Goal: Transaction & Acquisition: Purchase product/service

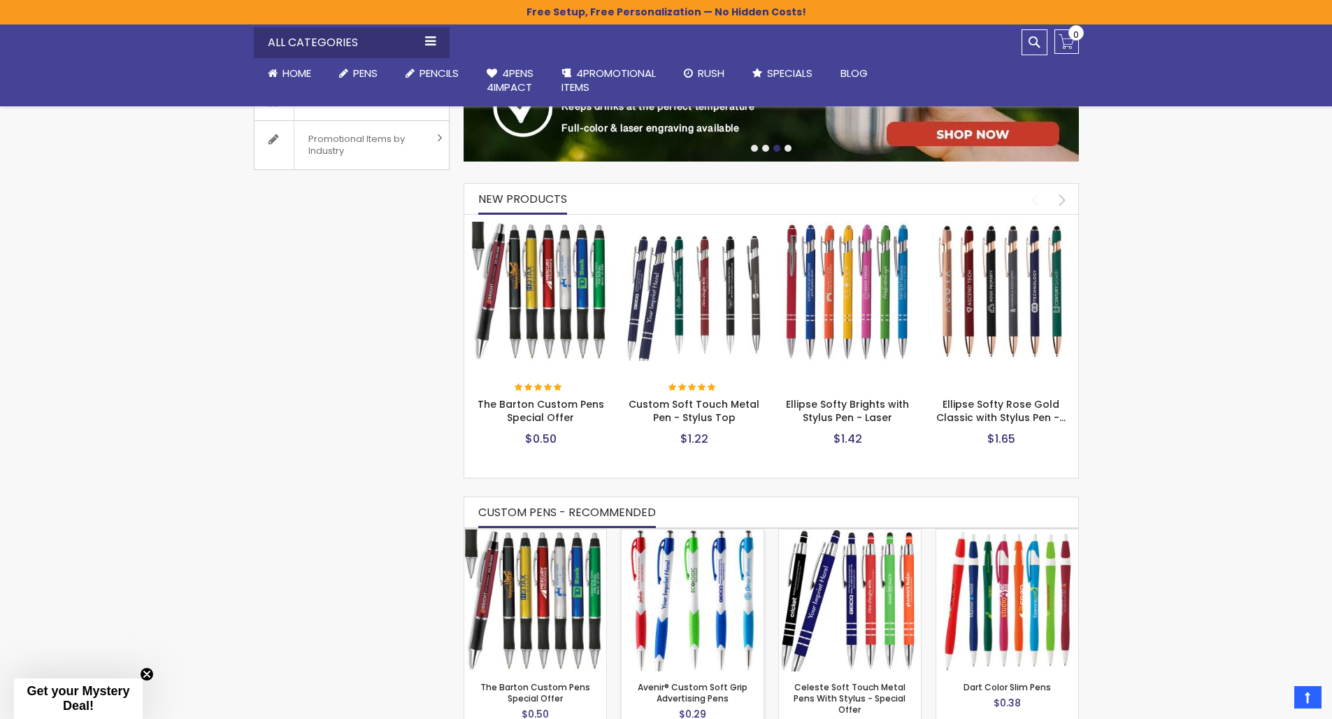
scroll to position [482, 0]
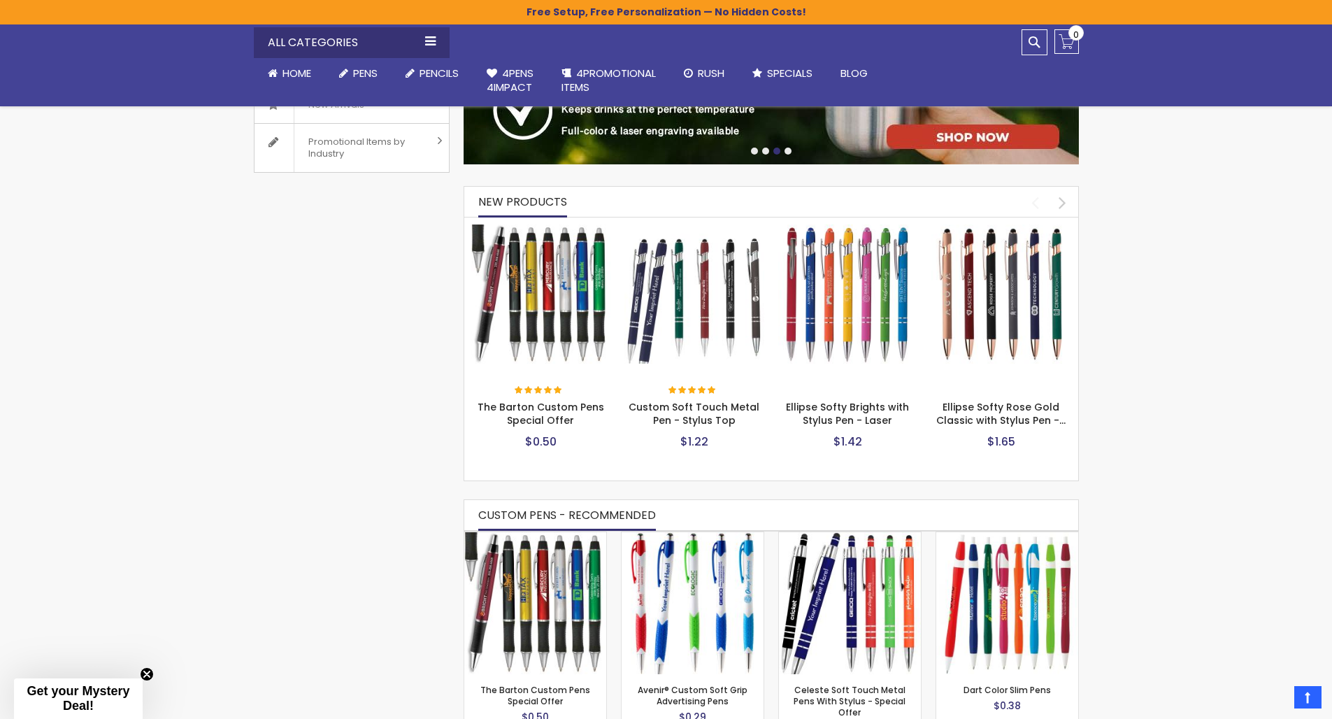
click at [683, 324] on img at bounding box center [694, 294] width 140 height 140
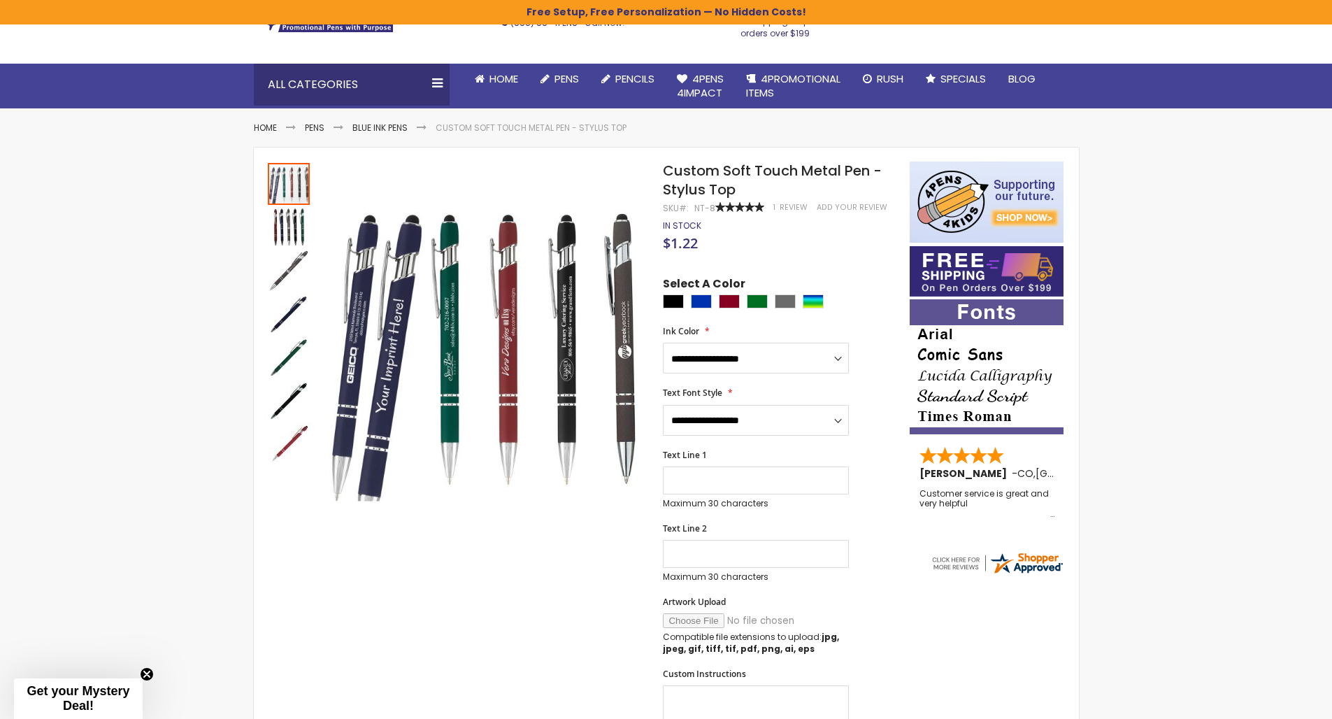
scroll to position [521, 0]
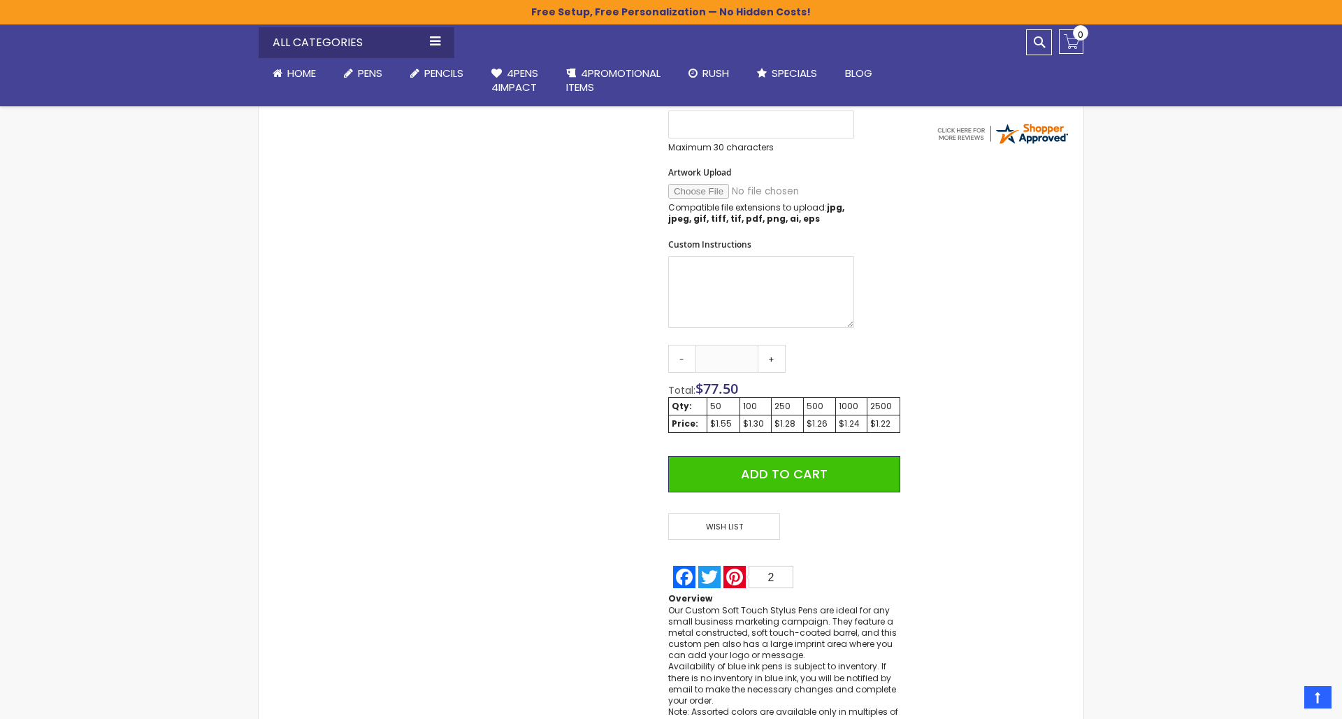
click at [990, 331] on div "Close dialog Sign up to get your Mystery Discount ! Name Email Send Me the Deal…" at bounding box center [671, 359] width 1342 height 719
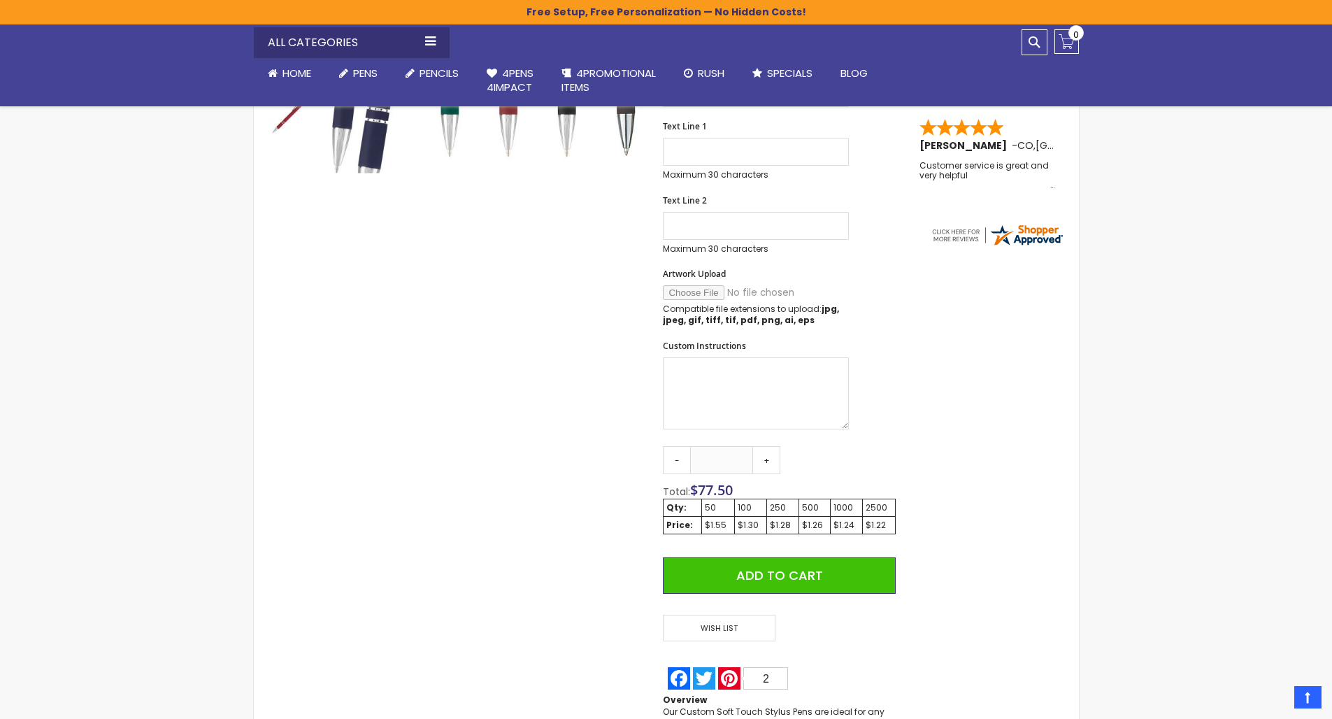
scroll to position [417, 0]
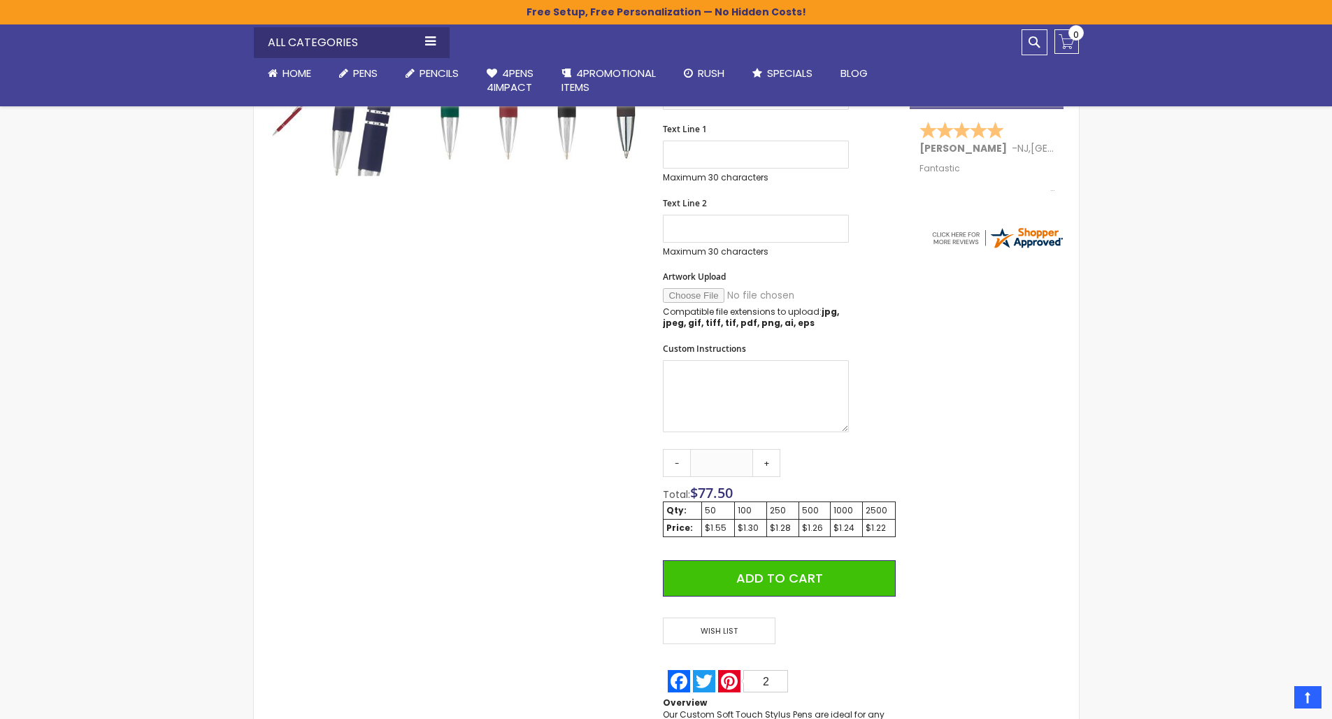
click at [743, 505] on div "100" at bounding box center [750, 510] width 26 height 11
click at [749, 522] on div "$1.30" at bounding box center [750, 527] width 26 height 11
click at [716, 526] on div "$1.55" at bounding box center [718, 527] width 27 height 11
click at [717, 507] on div "50" at bounding box center [718, 510] width 27 height 11
click at [765, 461] on link "+" at bounding box center [766, 463] width 28 height 28
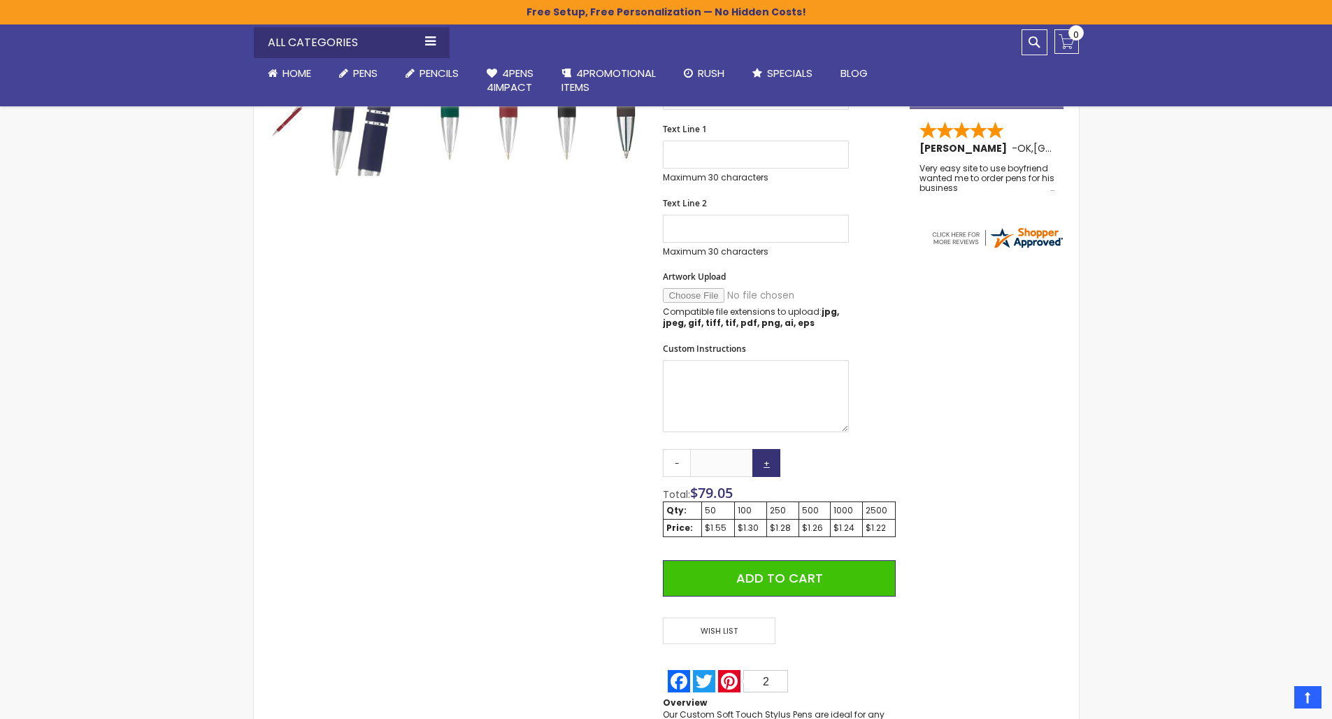
click at [766, 460] on link "+" at bounding box center [766, 463] width 28 height 28
click at [767, 459] on link "+" at bounding box center [766, 463] width 28 height 28
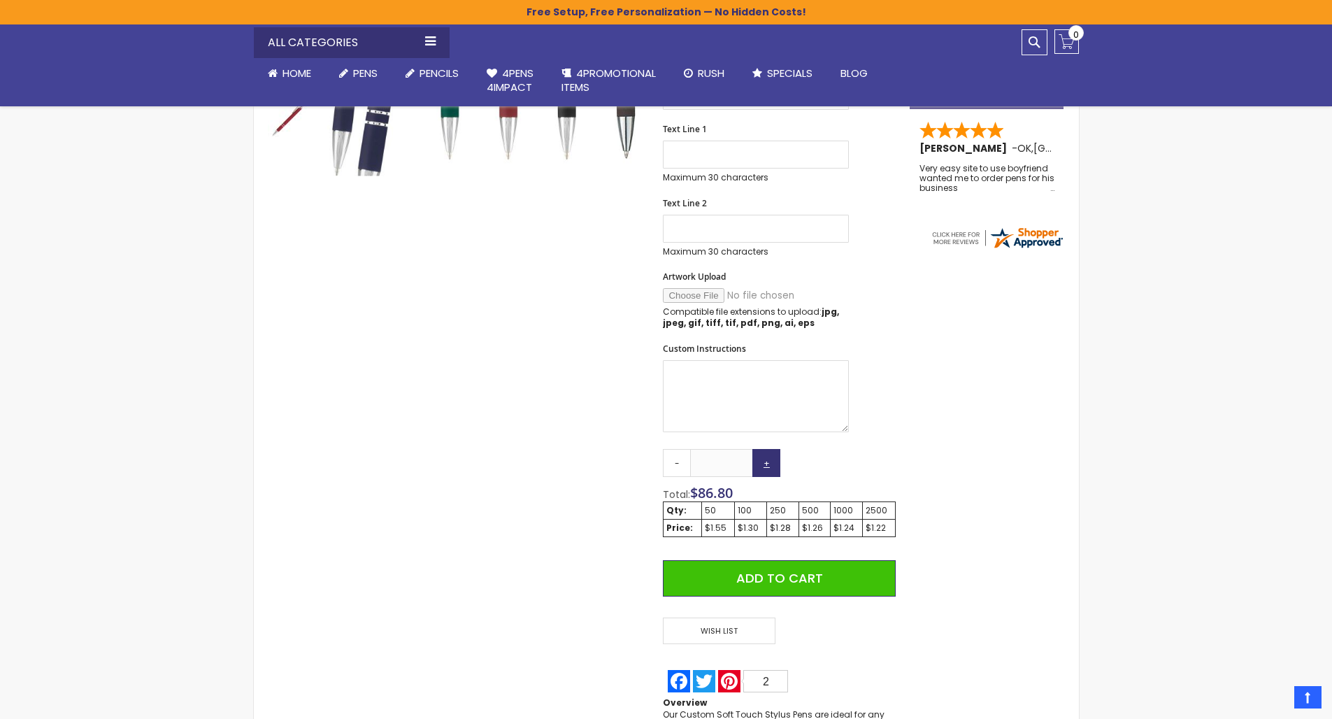
click at [767, 459] on link "+" at bounding box center [766, 463] width 28 height 28
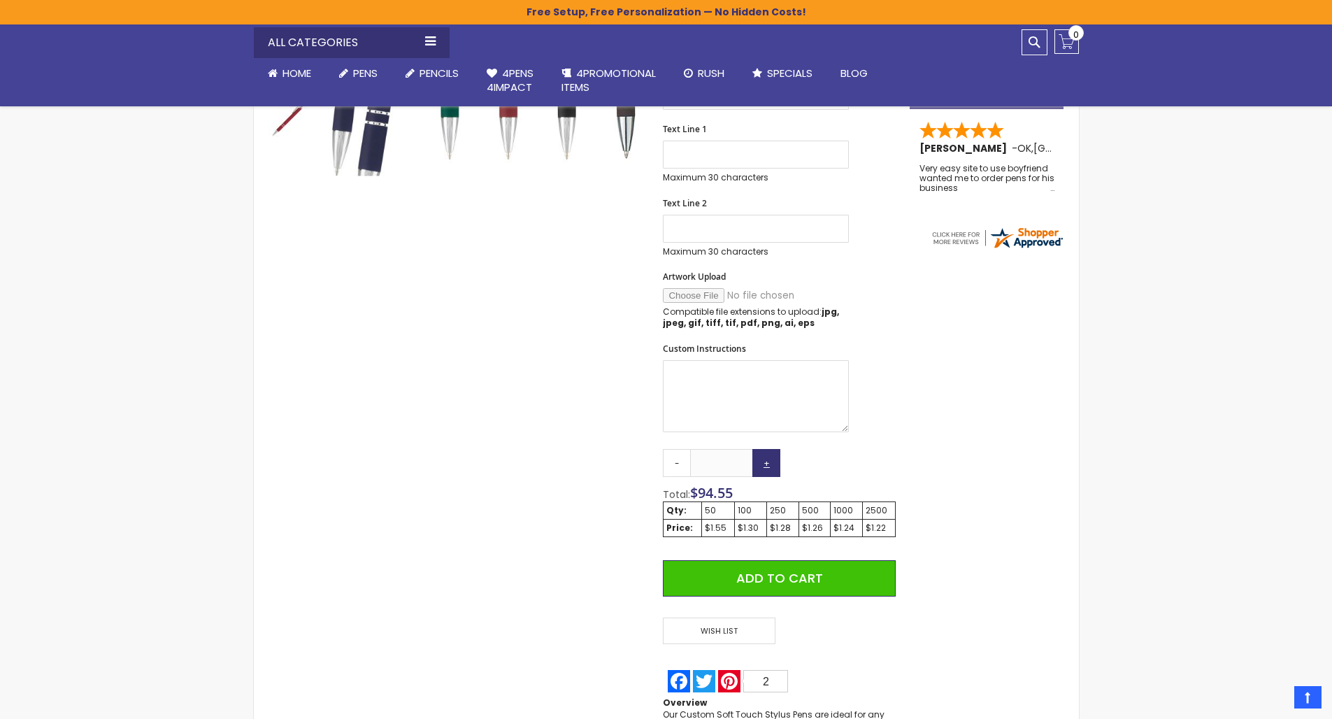
click at [767, 459] on link "+" at bounding box center [766, 463] width 28 height 28
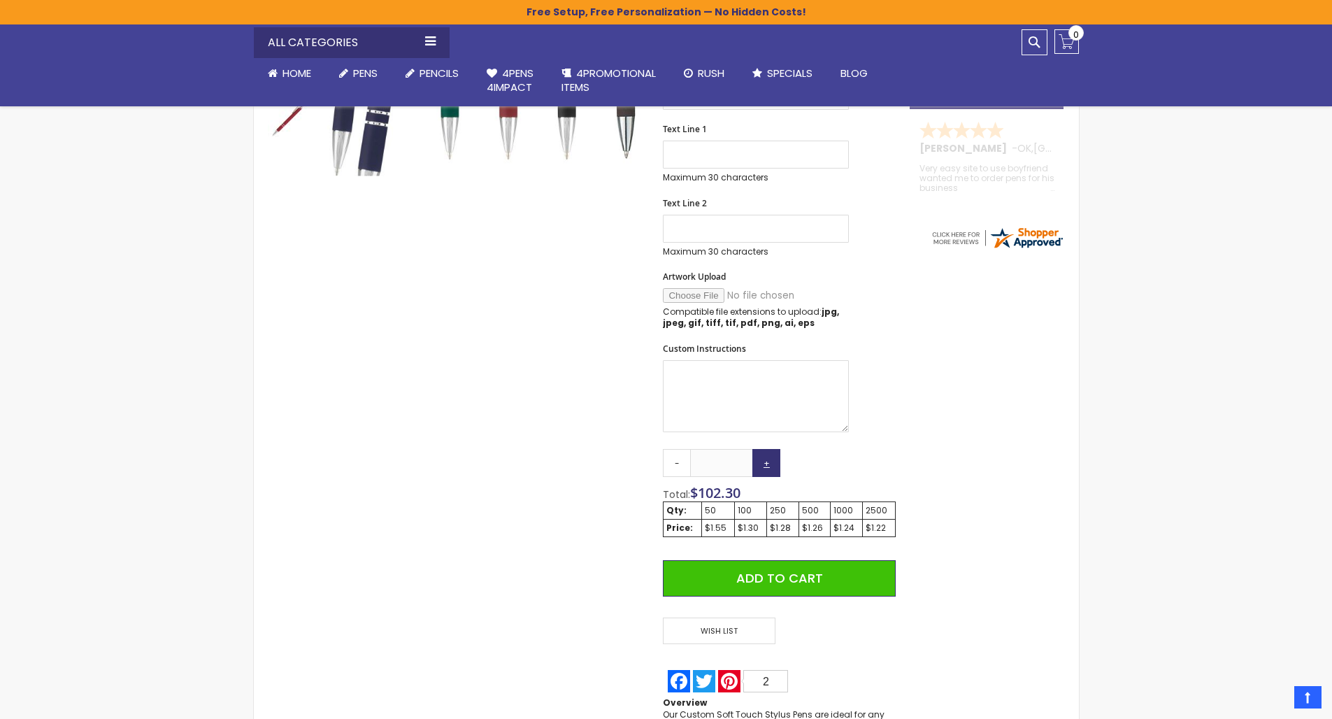
click at [767, 459] on link "+" at bounding box center [766, 463] width 28 height 28
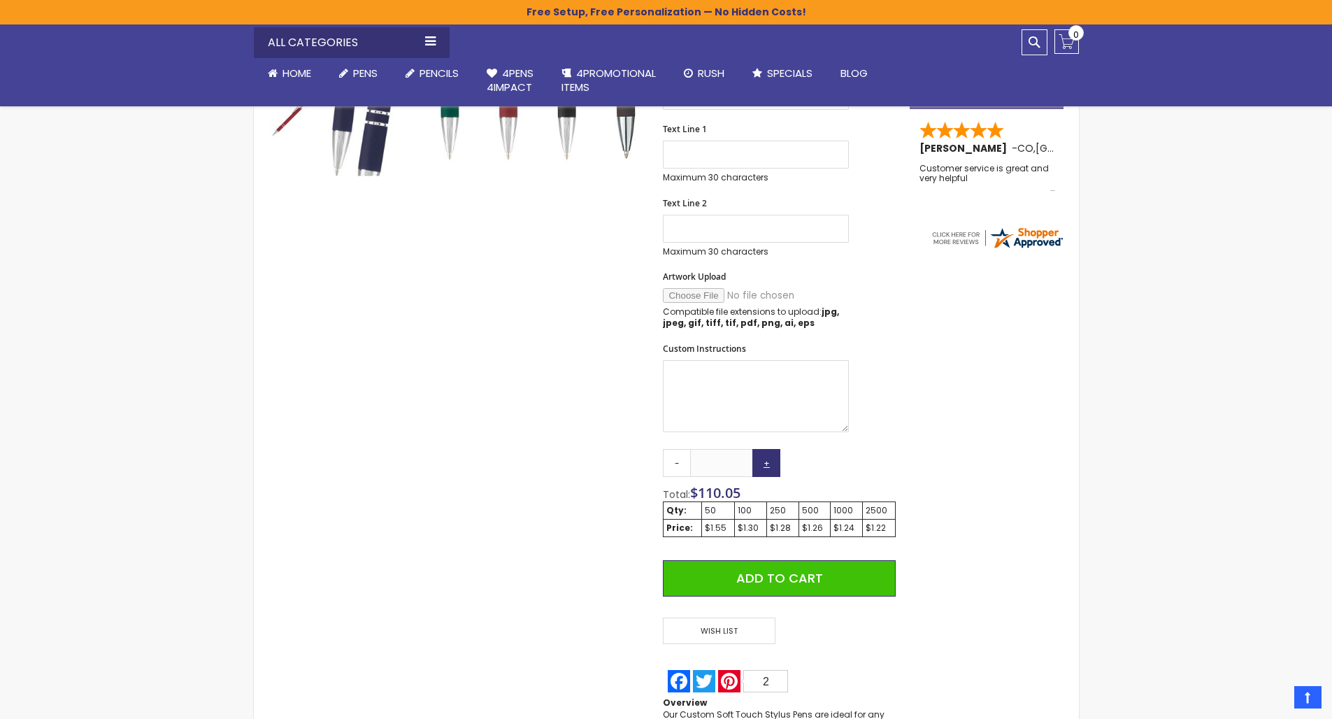
click at [767, 459] on link "+" at bounding box center [766, 463] width 28 height 28
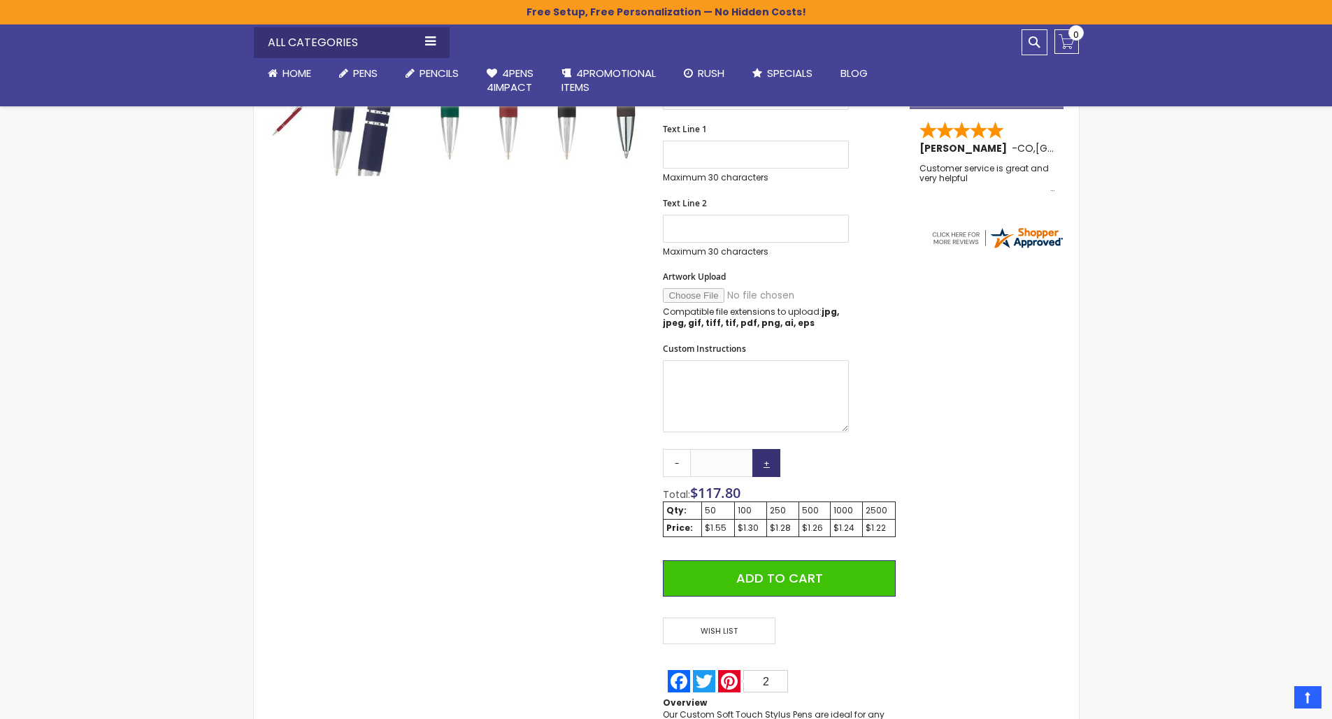
click at [767, 459] on link "+" at bounding box center [766, 463] width 28 height 28
click at [677, 463] on link "-" at bounding box center [677, 463] width 28 height 28
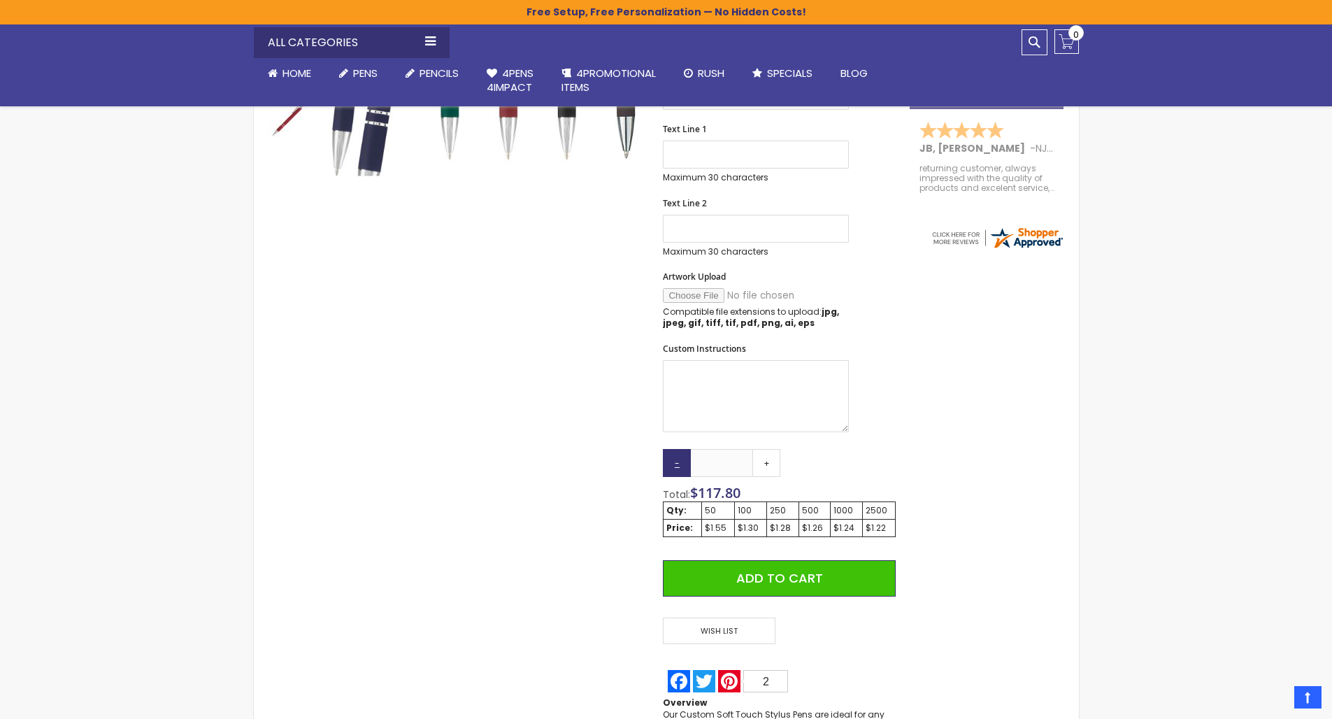
click at [677, 463] on link "-" at bounding box center [677, 463] width 28 height 28
click at [676, 463] on link "-" at bounding box center [677, 463] width 28 height 28
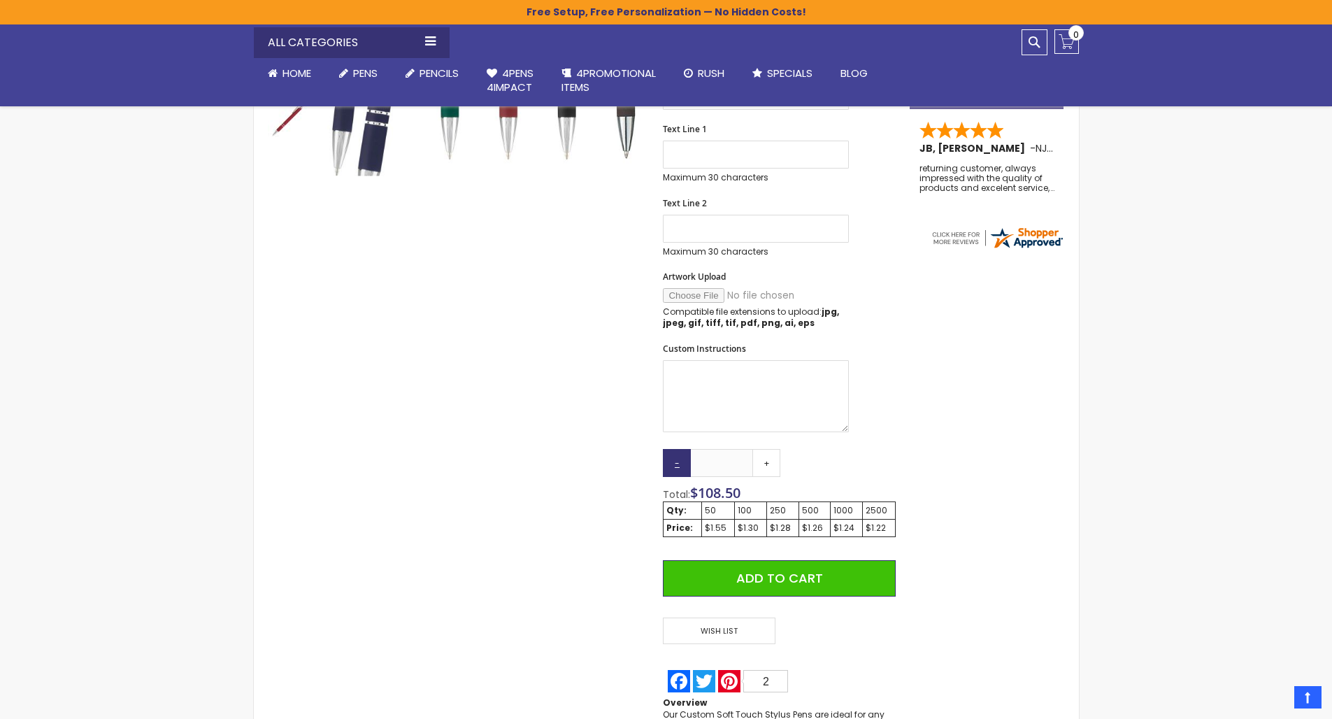
click at [676, 463] on link "-" at bounding box center [677, 463] width 28 height 28
click at [675, 463] on link "-" at bounding box center [677, 463] width 28 height 28
click at [676, 463] on link "-" at bounding box center [677, 463] width 28 height 28
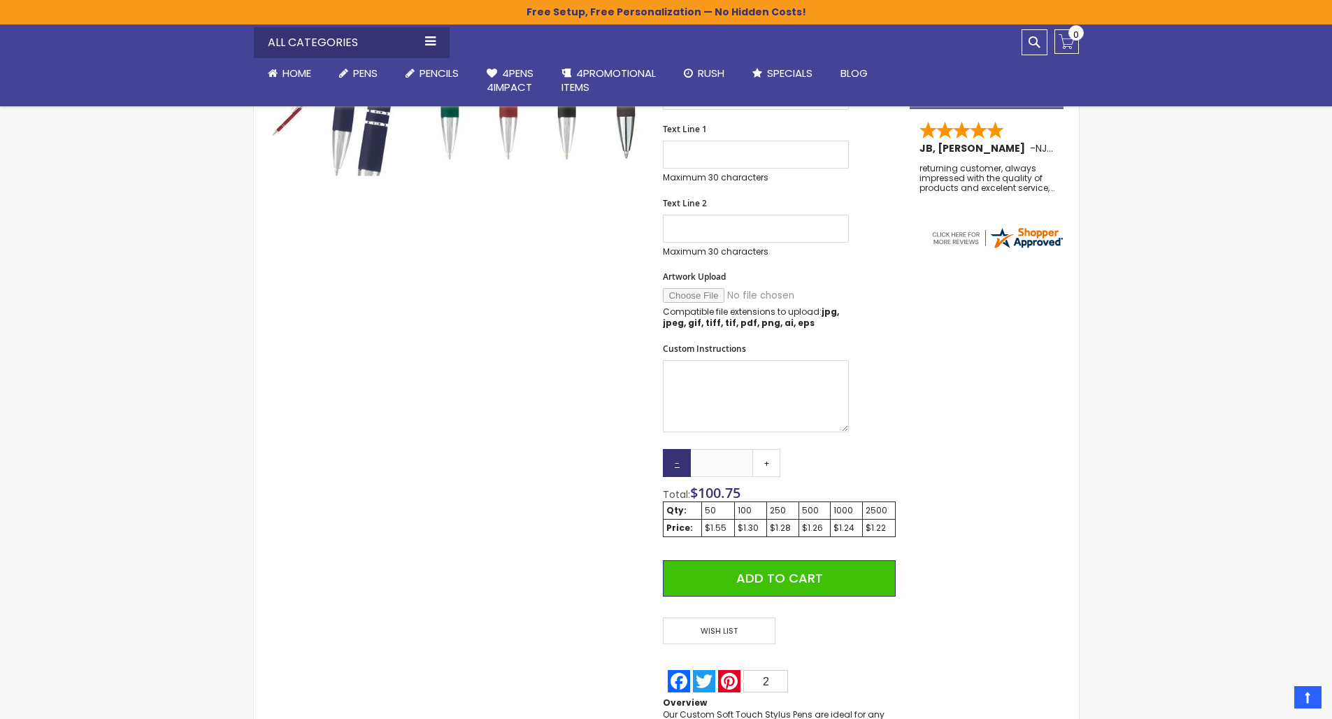
click at [676, 463] on link "-" at bounding box center [677, 463] width 28 height 28
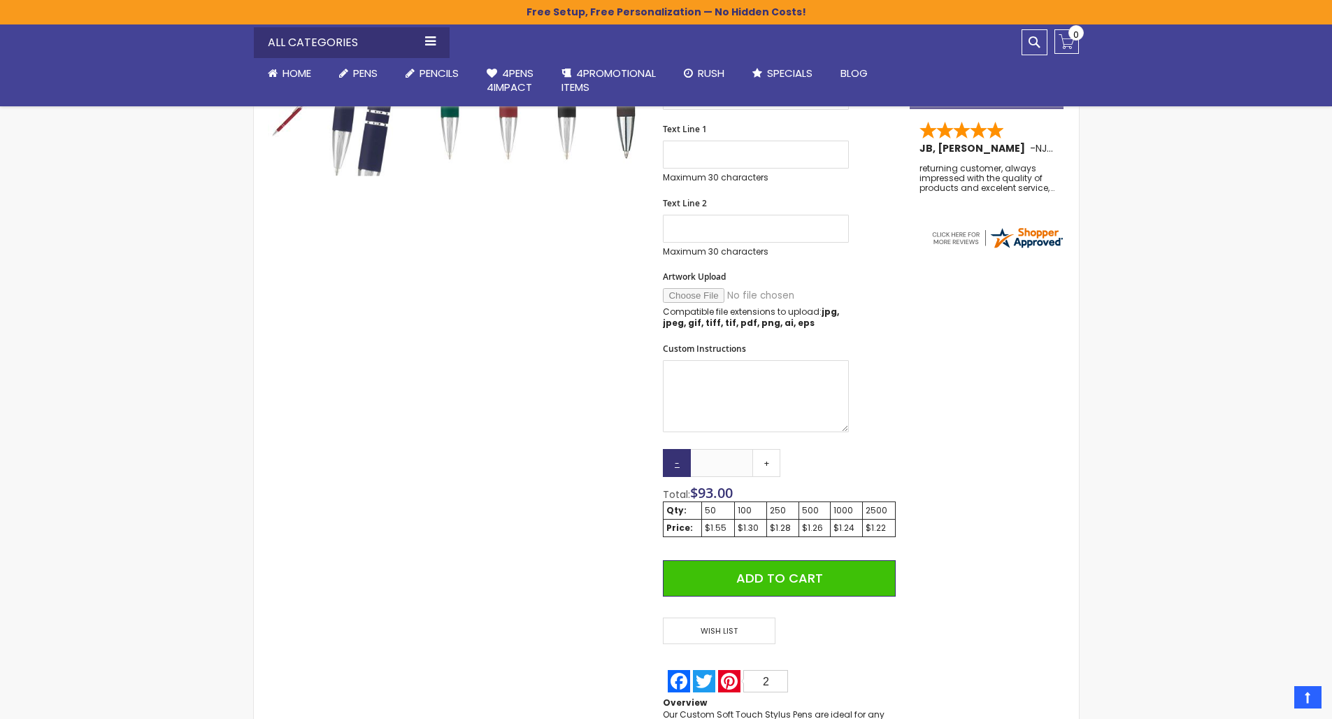
click at [676, 463] on link "-" at bounding box center [677, 463] width 28 height 28
click at [675, 463] on link "-" at bounding box center [677, 463] width 28 height 28
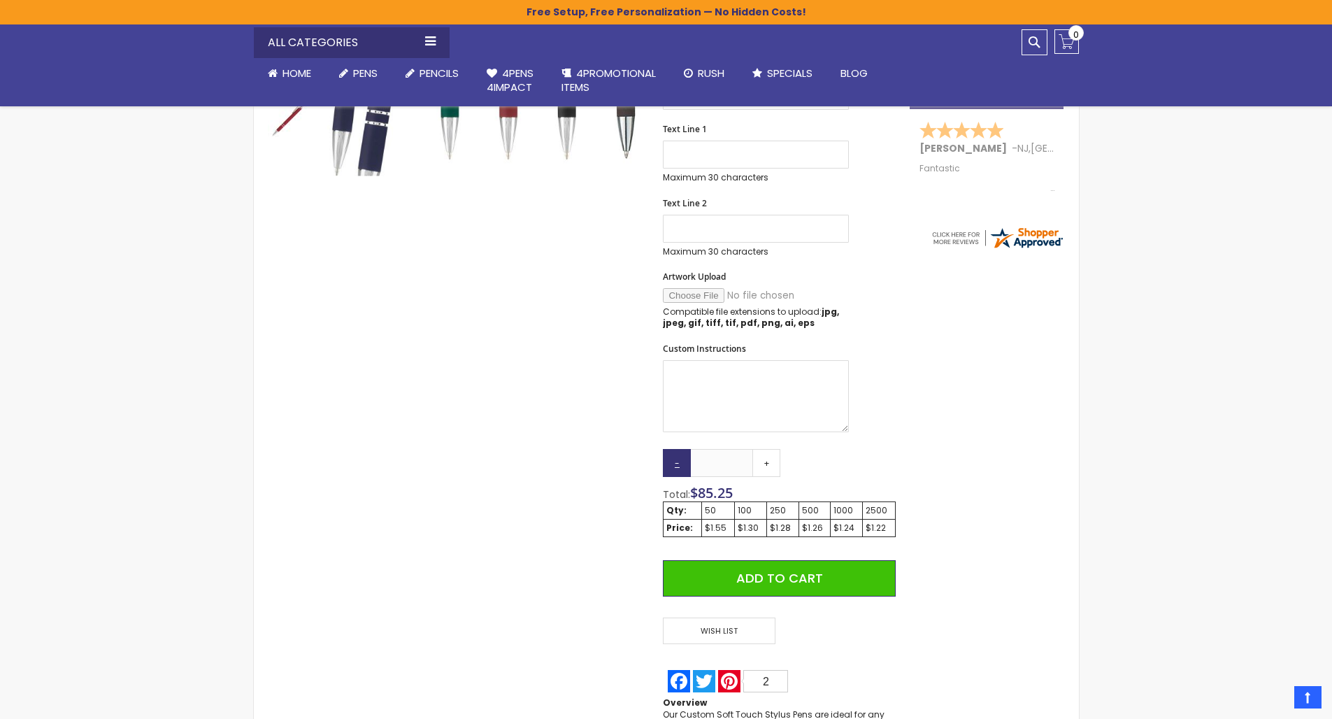
click at [675, 463] on link "-" at bounding box center [677, 463] width 28 height 28
click at [676, 462] on link "-" at bounding box center [677, 463] width 28 height 28
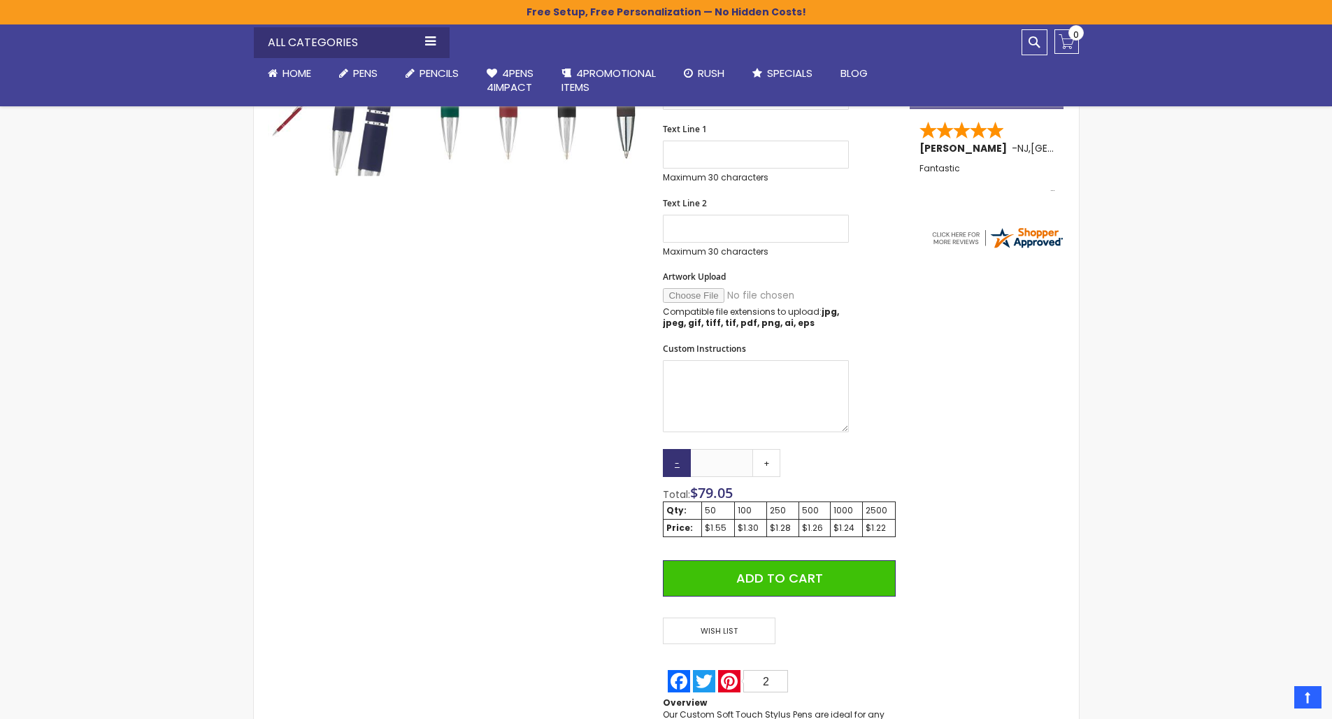
type input "**"
click at [611, 470] on div "Skip to the end of the images gallery Skip to the beginning of the images galle…" at bounding box center [582, 334] width 642 height 996
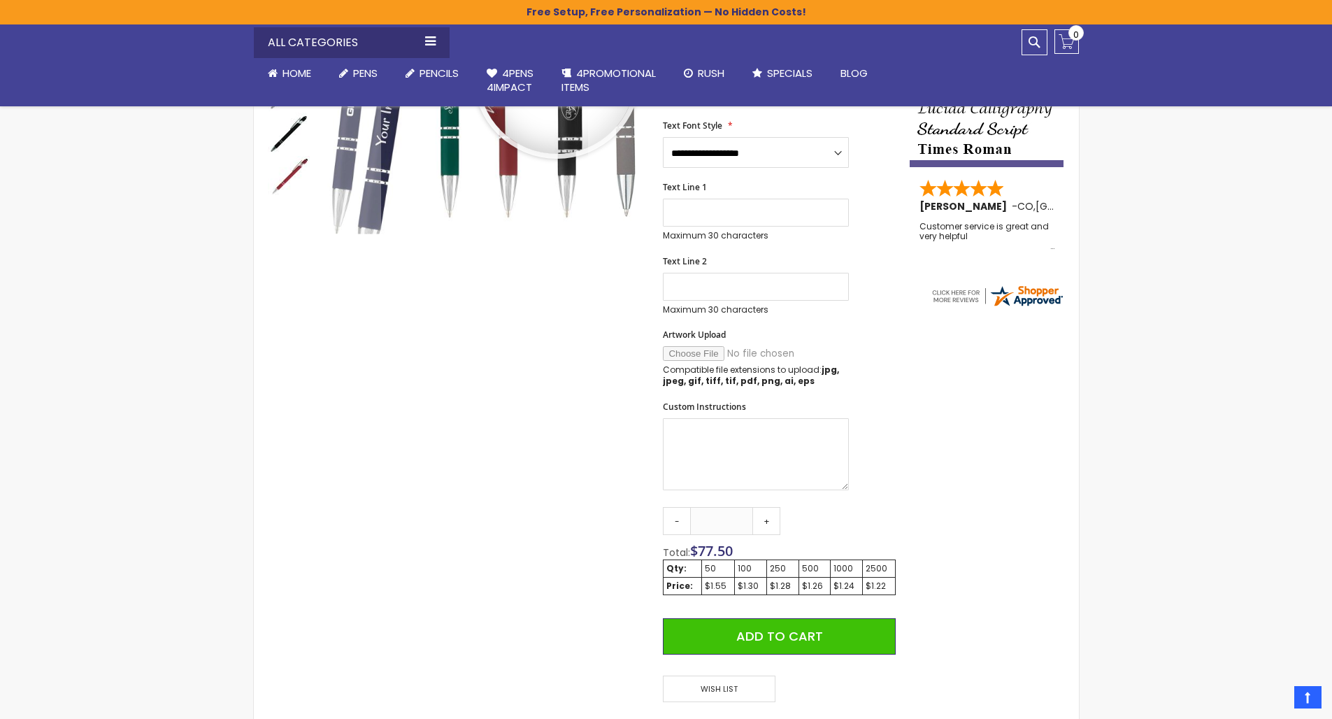
scroll to position [0, 0]
